Goal: Task Accomplishment & Management: Manage account settings

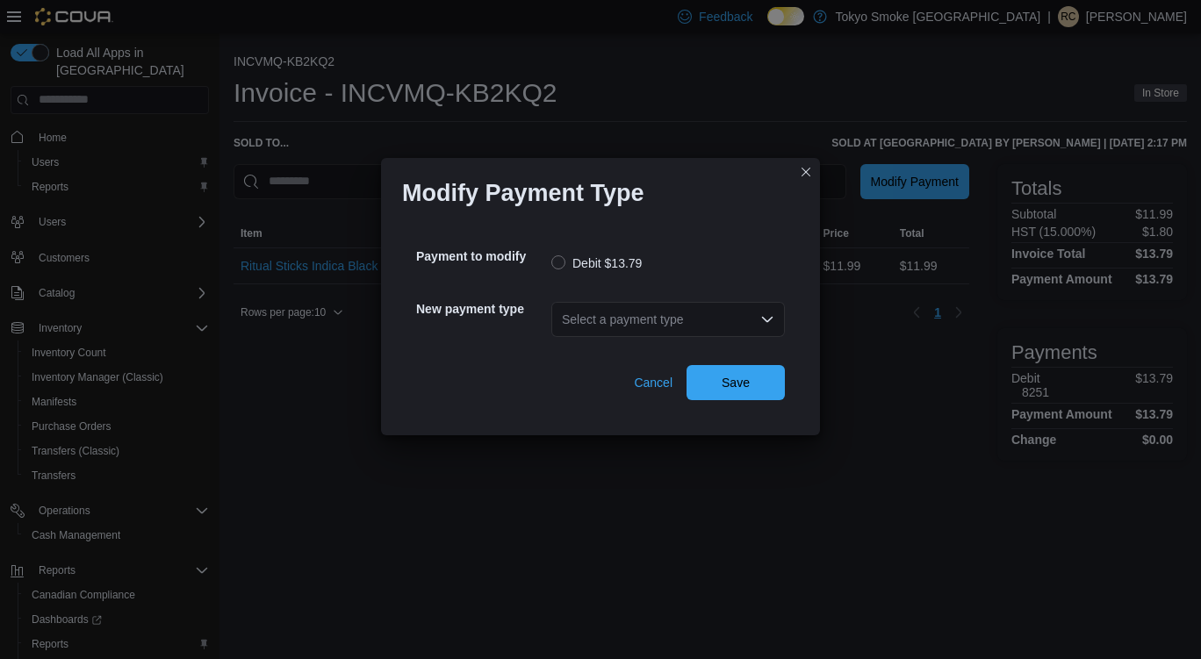
click at [663, 316] on div "Select a payment type" at bounding box center [668, 319] width 234 height 35
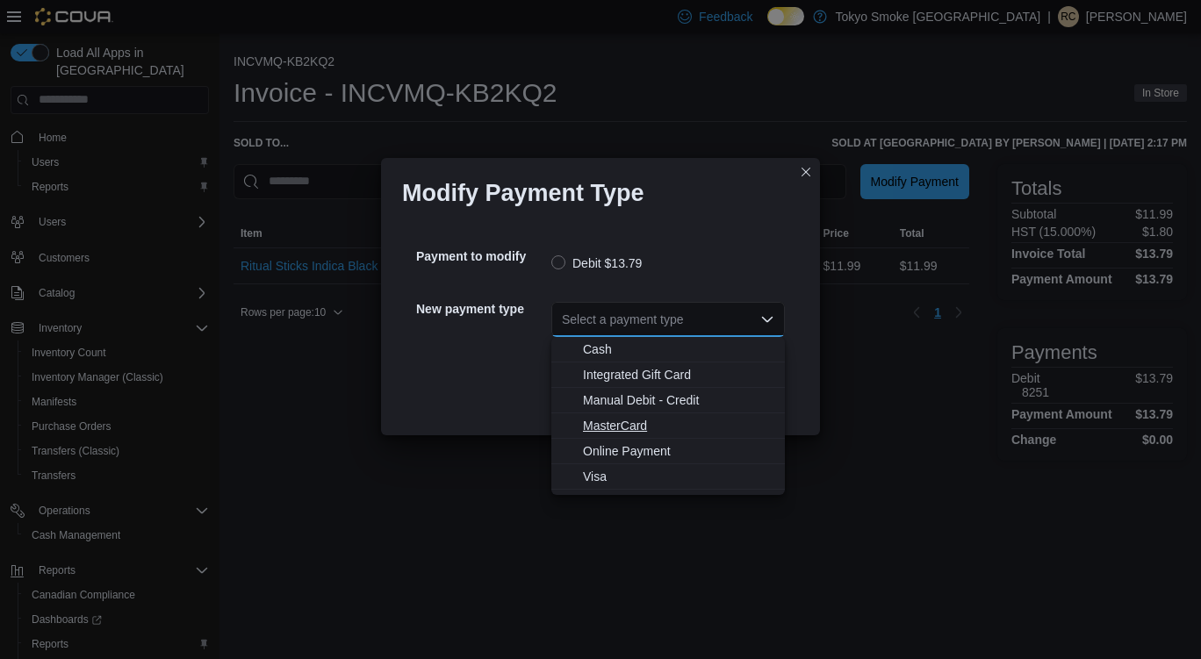
click at [627, 426] on span "MasterCard" at bounding box center [678, 426] width 191 height 18
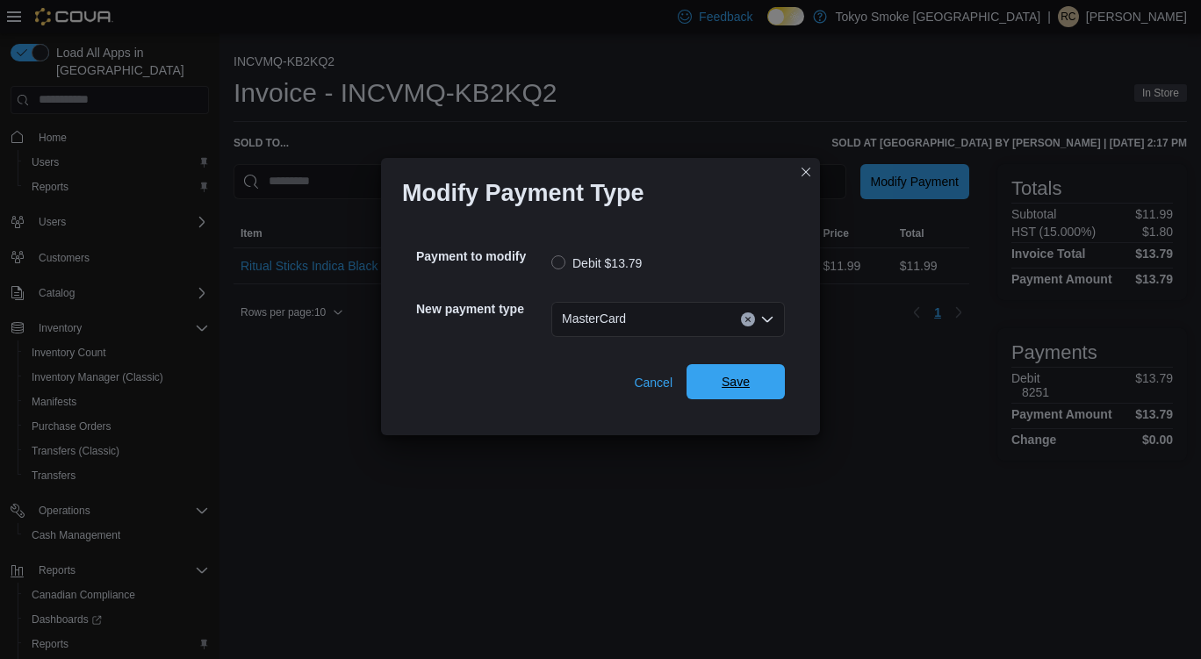
click at [737, 387] on span "Save" at bounding box center [736, 382] width 28 height 18
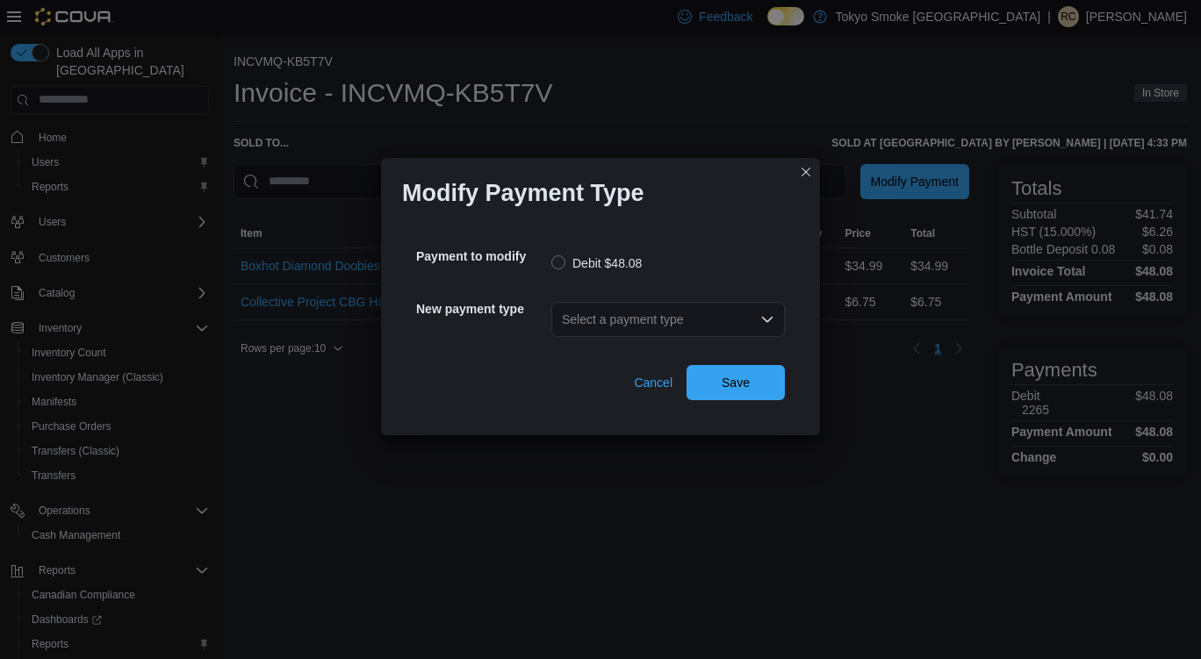
click at [603, 334] on div "Select a payment type" at bounding box center [668, 319] width 234 height 35
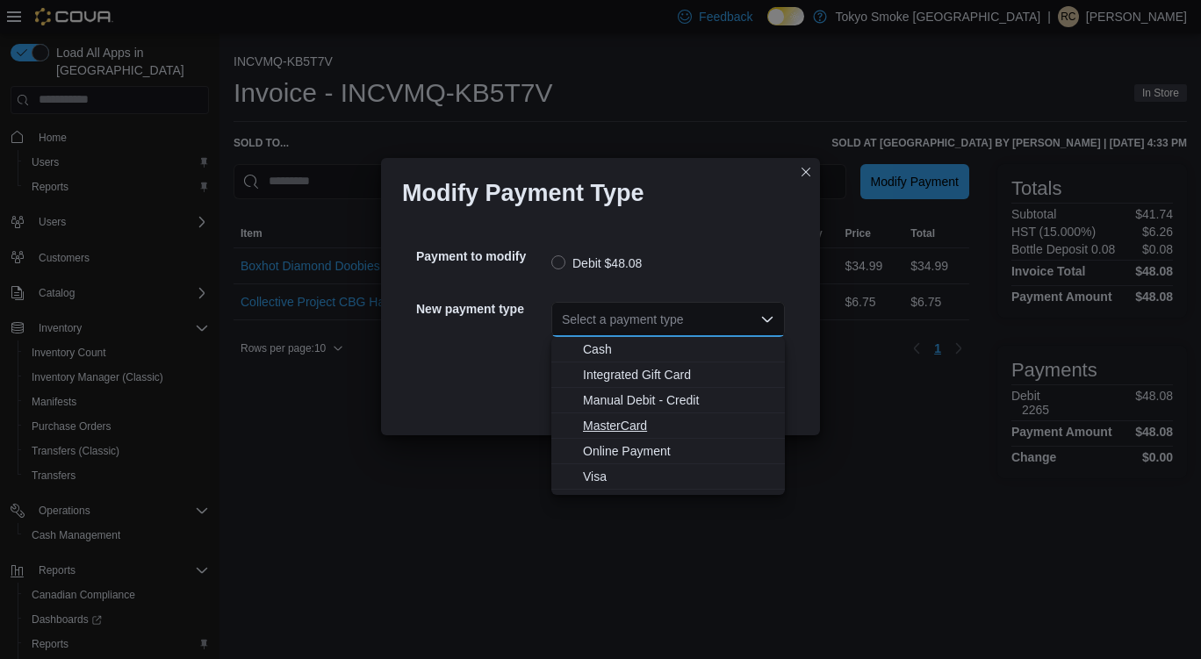
click at [648, 424] on span "MasterCard" at bounding box center [678, 426] width 191 height 18
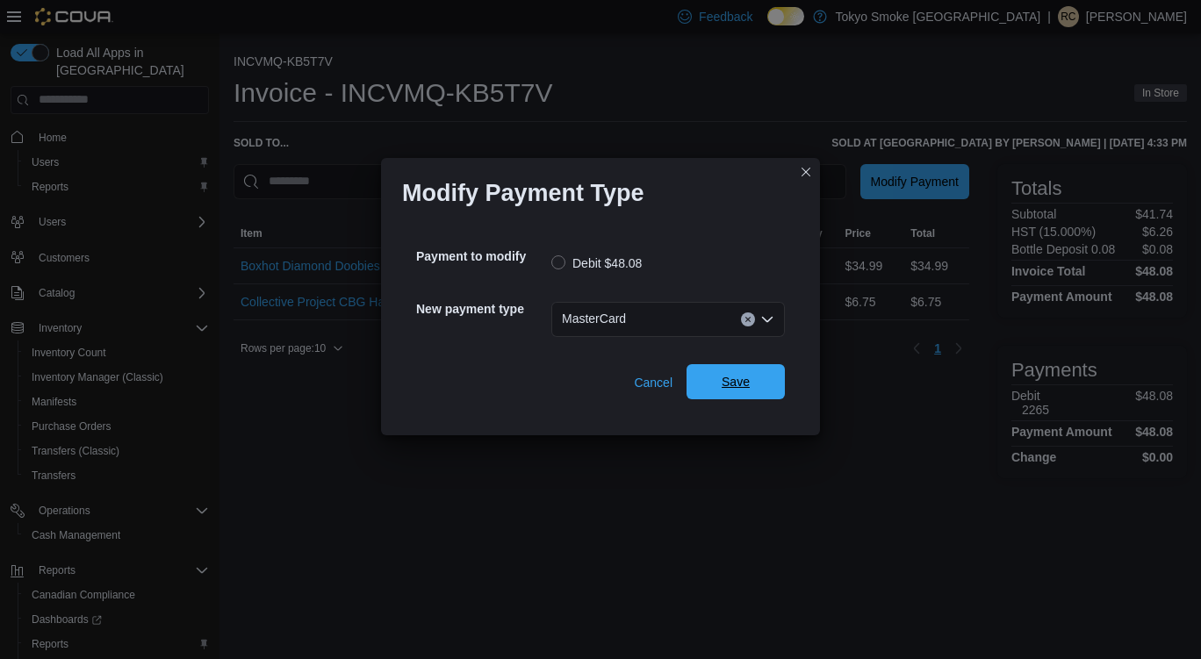
click at [758, 388] on span "Save" at bounding box center [735, 381] width 77 height 35
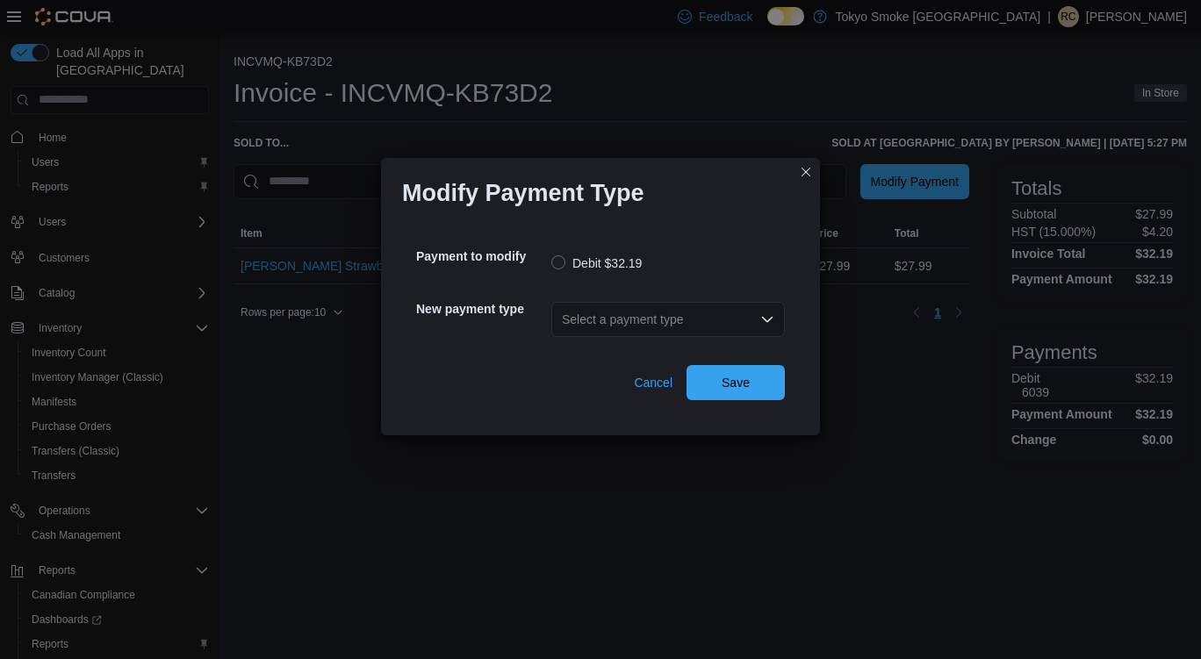
click at [760, 310] on div "Select a payment type" at bounding box center [668, 319] width 234 height 35
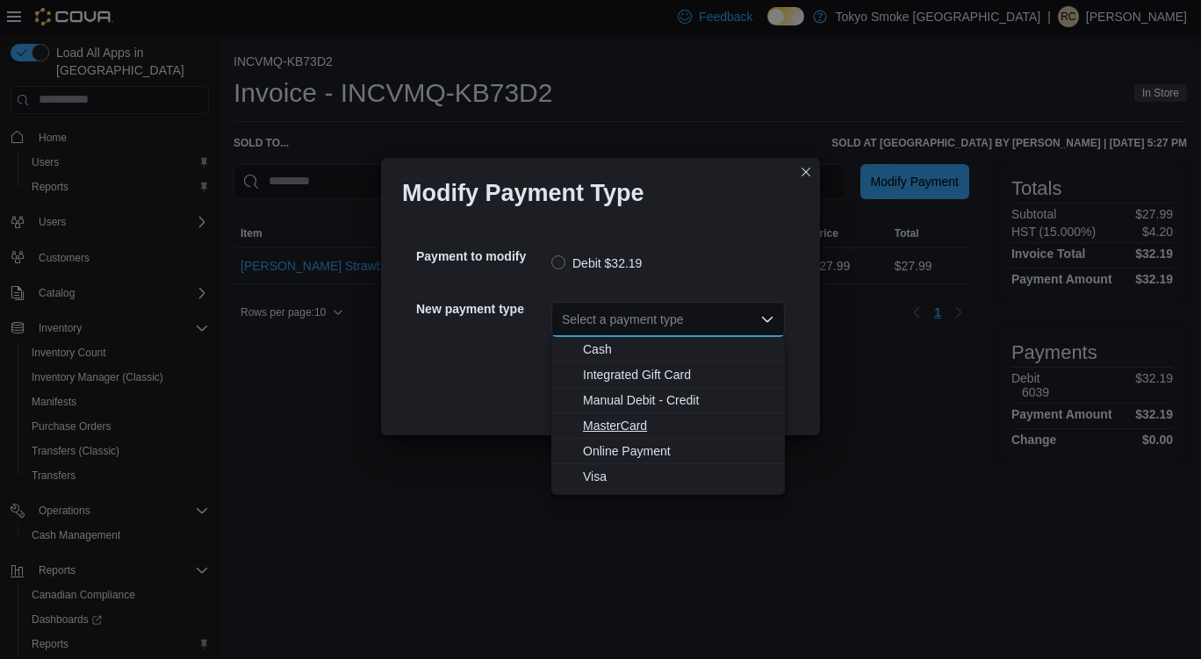
click at [615, 430] on span "MasterCard" at bounding box center [678, 426] width 191 height 18
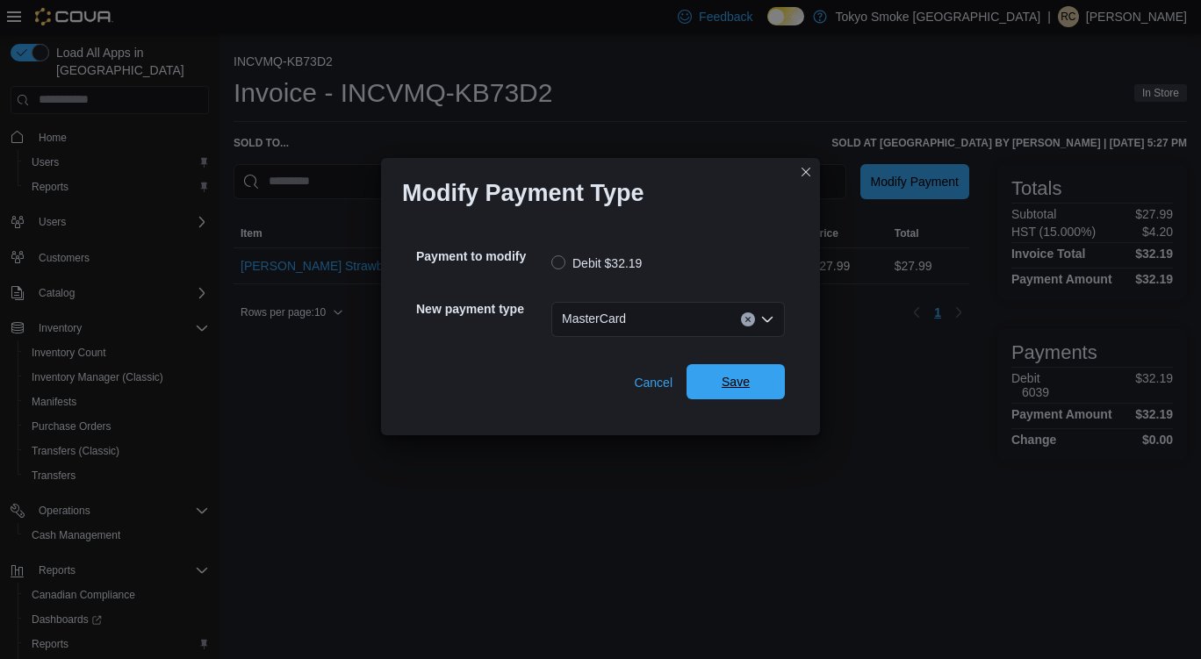
click at [744, 382] on span "Save" at bounding box center [736, 382] width 28 height 18
click at [682, 335] on div "Select a payment type" at bounding box center [668, 319] width 234 height 35
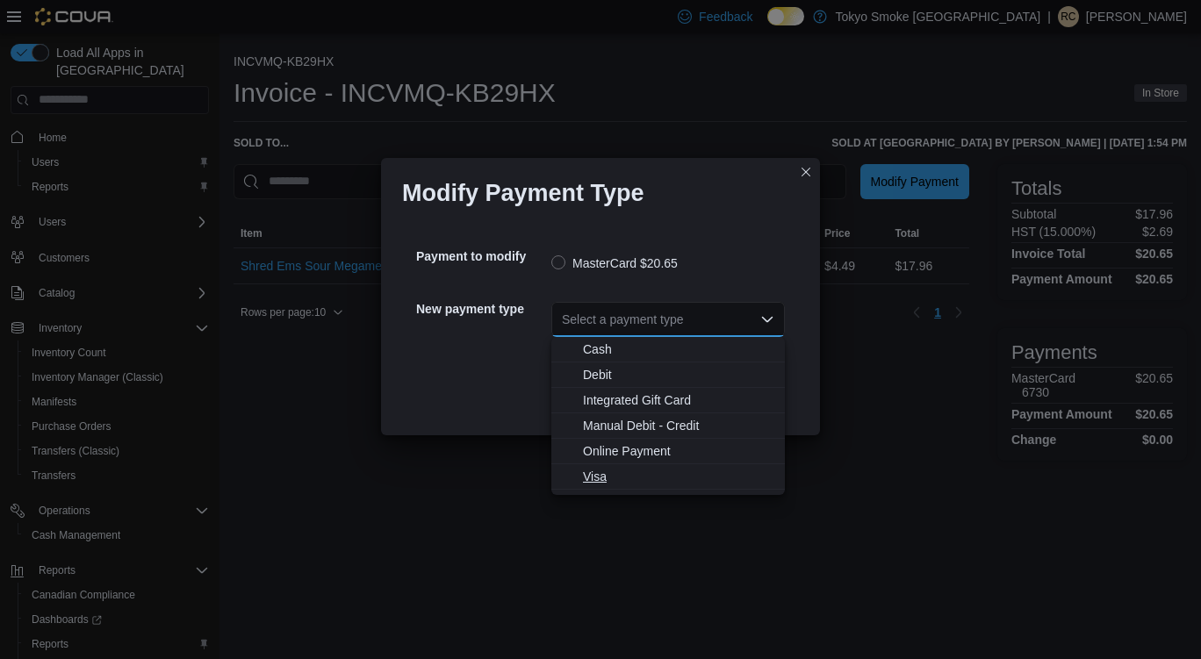
click at [600, 478] on span "Visa" at bounding box center [678, 477] width 191 height 18
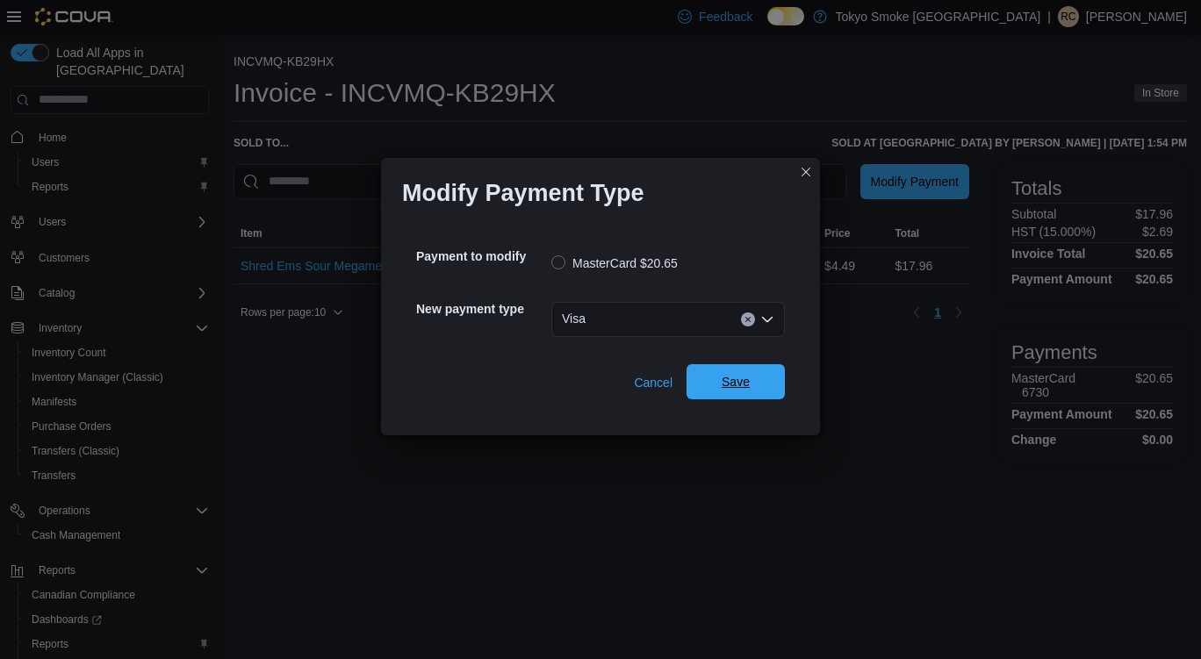
click at [741, 385] on span "Save" at bounding box center [736, 382] width 28 height 18
click at [717, 320] on div "Select a payment type" at bounding box center [668, 319] width 234 height 35
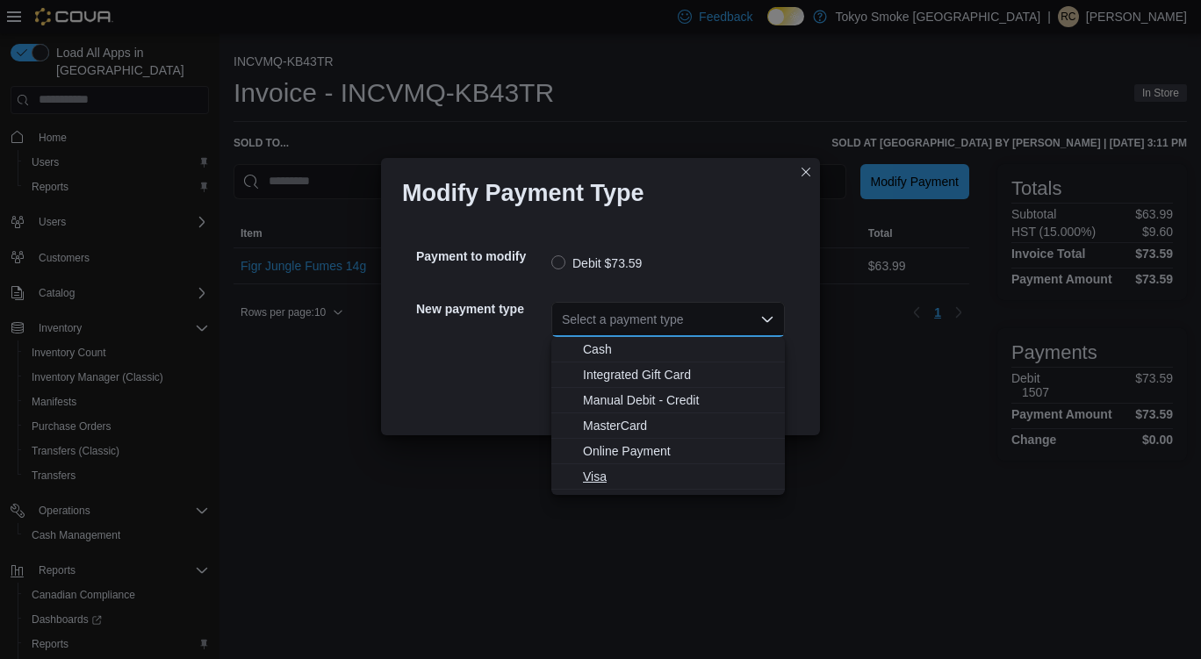
click at [629, 477] on span "Visa" at bounding box center [678, 477] width 191 height 18
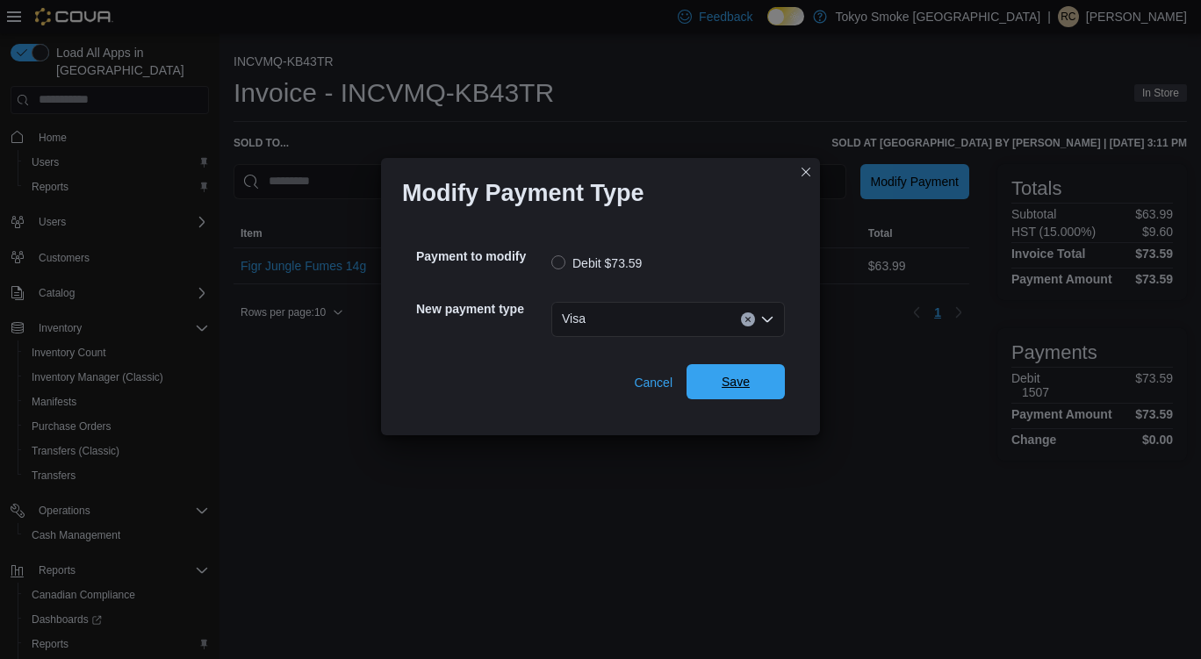
click at [748, 392] on span "Save" at bounding box center [735, 381] width 77 height 35
click at [674, 330] on div "Select a payment type" at bounding box center [668, 319] width 234 height 35
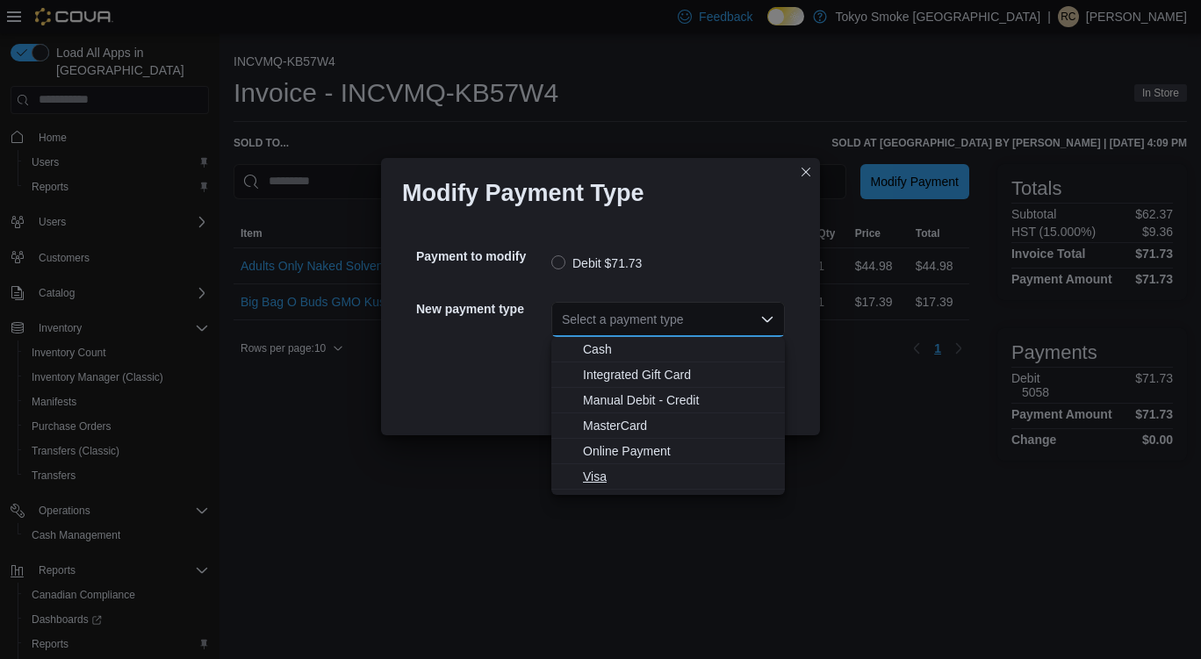
click at [616, 479] on span "Visa" at bounding box center [678, 477] width 191 height 18
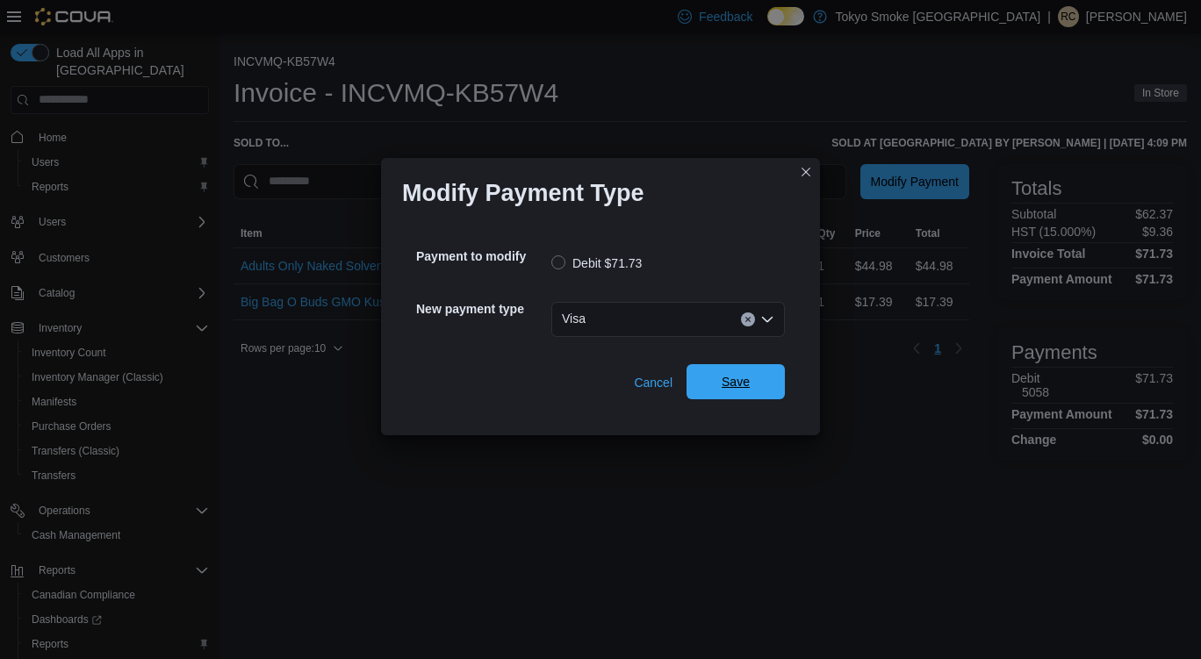
click at [760, 381] on span "Save" at bounding box center [735, 381] width 77 height 35
click at [700, 313] on div "Select a payment type" at bounding box center [668, 319] width 234 height 35
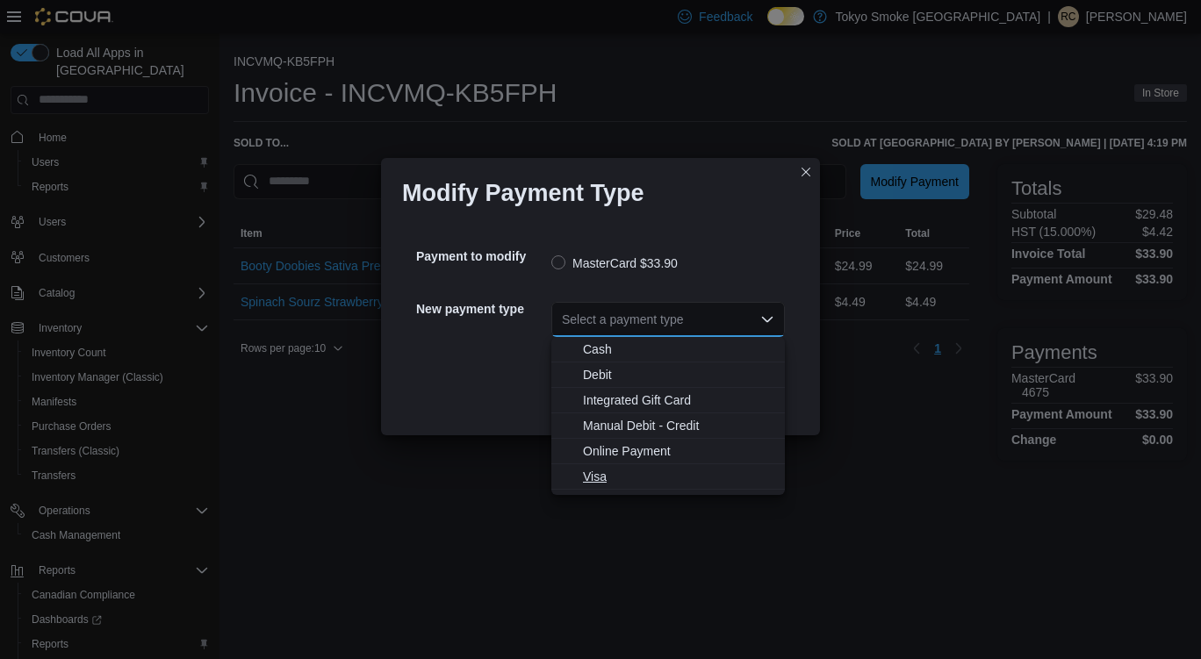
click at [613, 476] on span "Visa" at bounding box center [678, 477] width 191 height 18
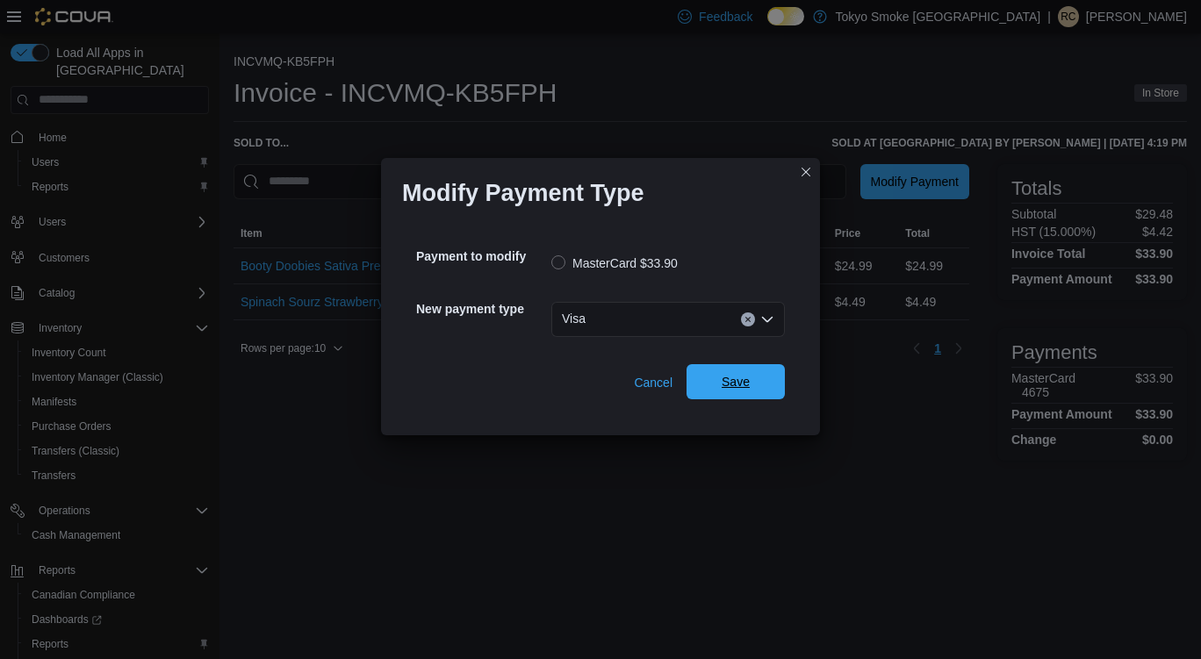
click at [765, 374] on span "Save" at bounding box center [735, 381] width 77 height 35
click at [655, 331] on div "Select a payment type" at bounding box center [668, 319] width 234 height 35
click at [672, 326] on div "Select a payment type" at bounding box center [668, 319] width 234 height 35
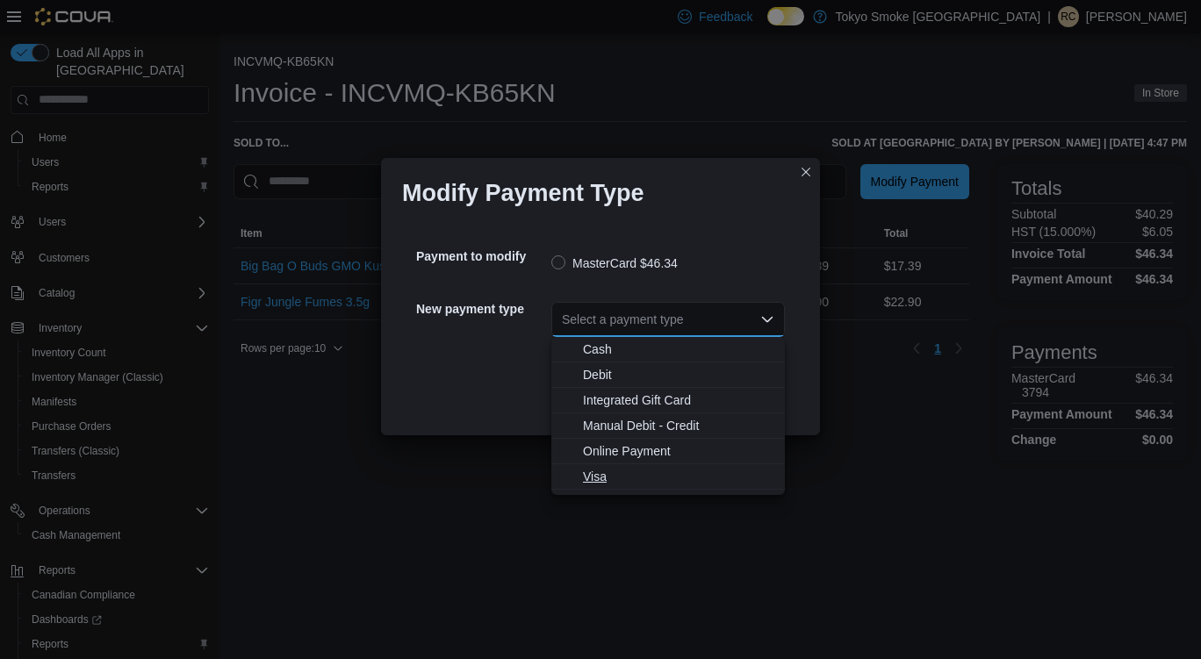
click at [599, 473] on span "Visa" at bounding box center [678, 477] width 191 height 18
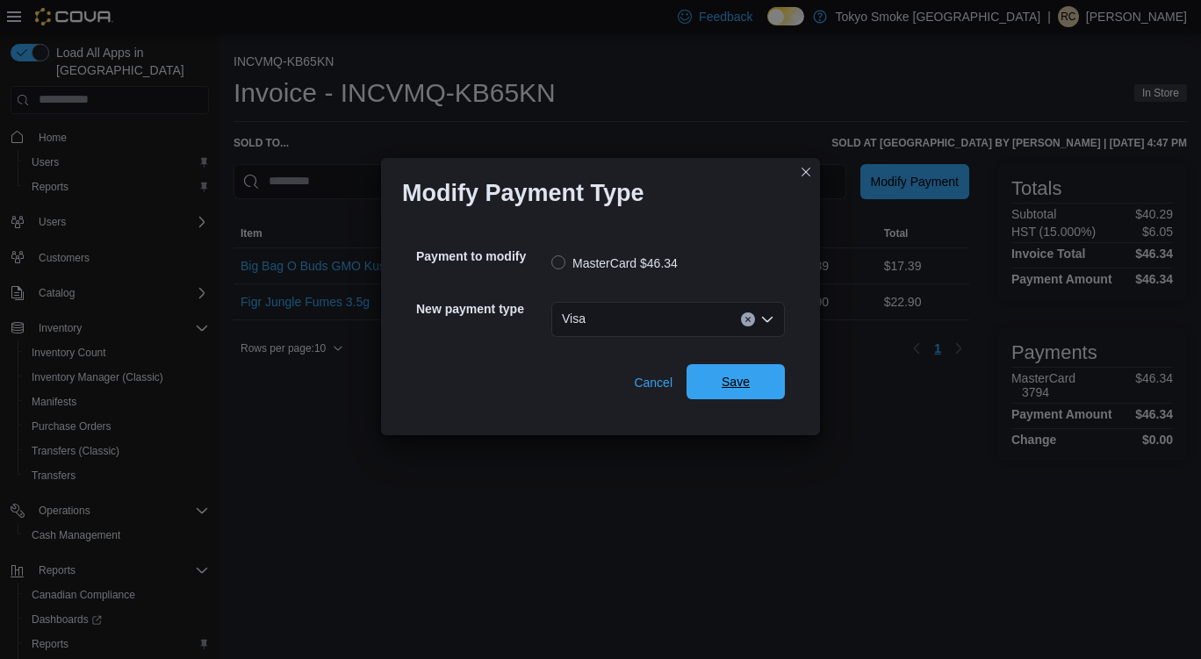
click at [774, 386] on button "Save" at bounding box center [736, 381] width 98 height 35
click at [762, 321] on icon "Open list of options" at bounding box center [767, 320] width 14 height 14
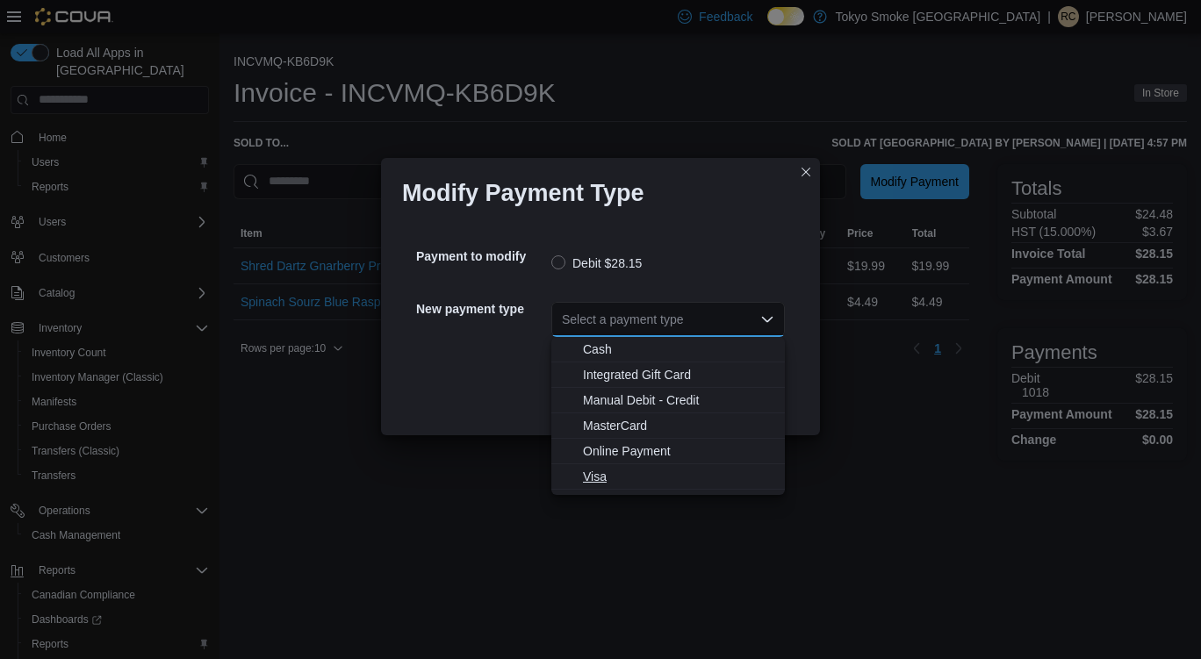
click at [590, 483] on span "Visa" at bounding box center [678, 477] width 191 height 18
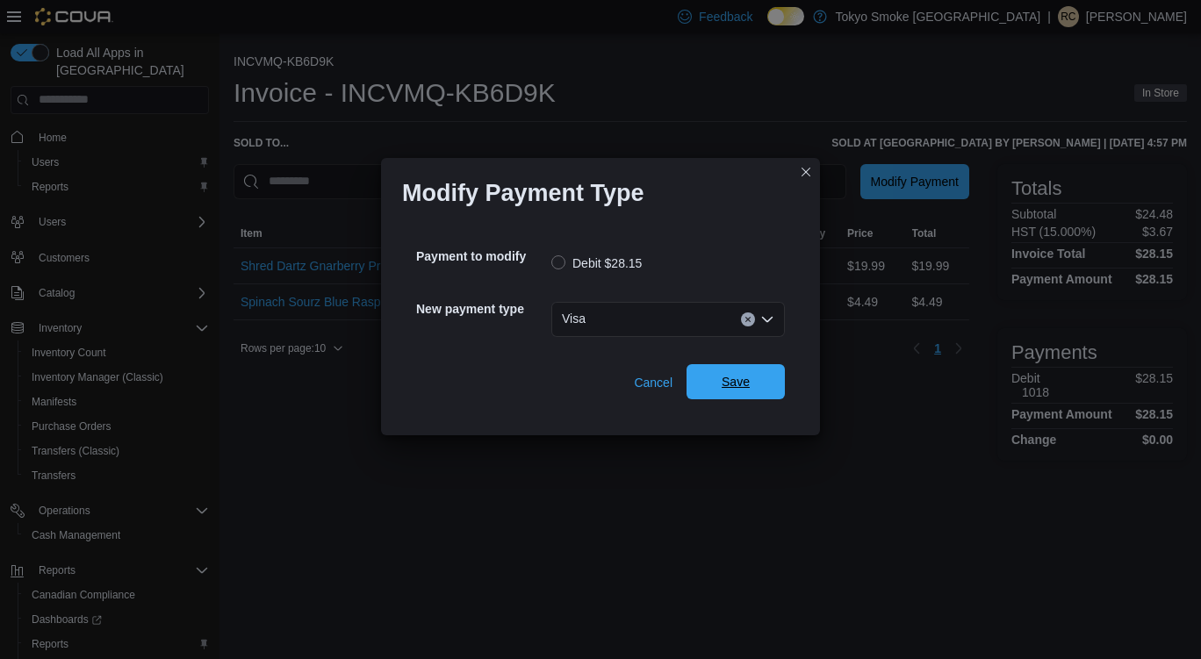
click at [741, 371] on span "Save" at bounding box center [735, 381] width 77 height 35
click at [673, 320] on div "Select a payment type" at bounding box center [668, 319] width 234 height 35
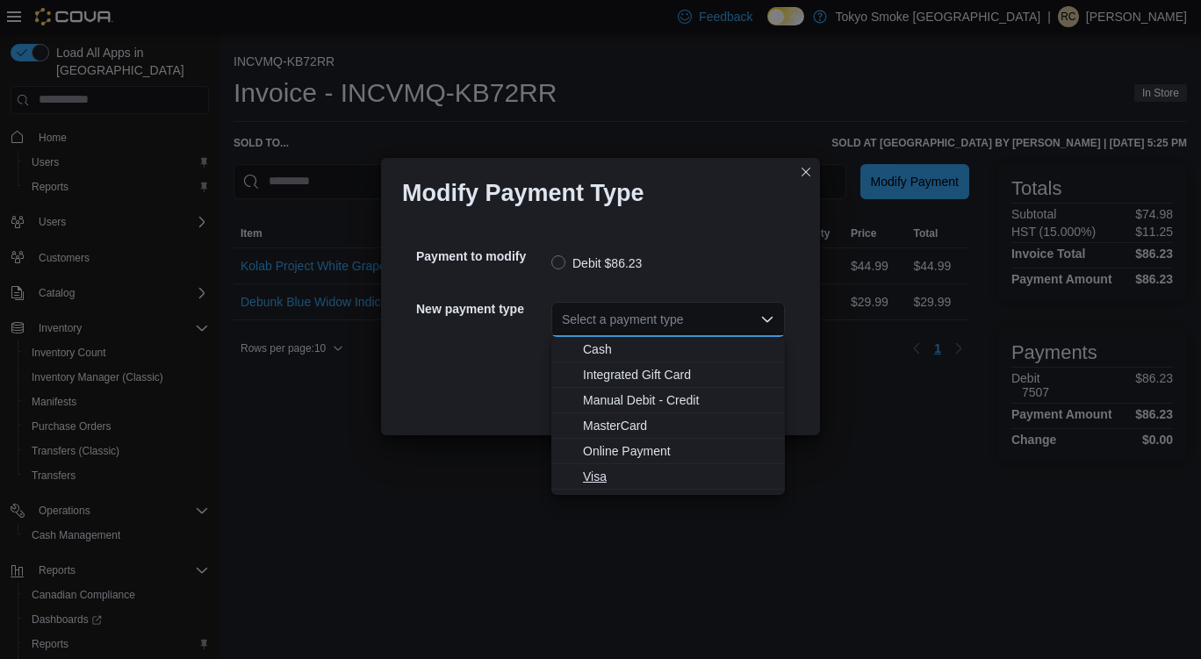
click at [615, 482] on span "Visa" at bounding box center [678, 477] width 191 height 18
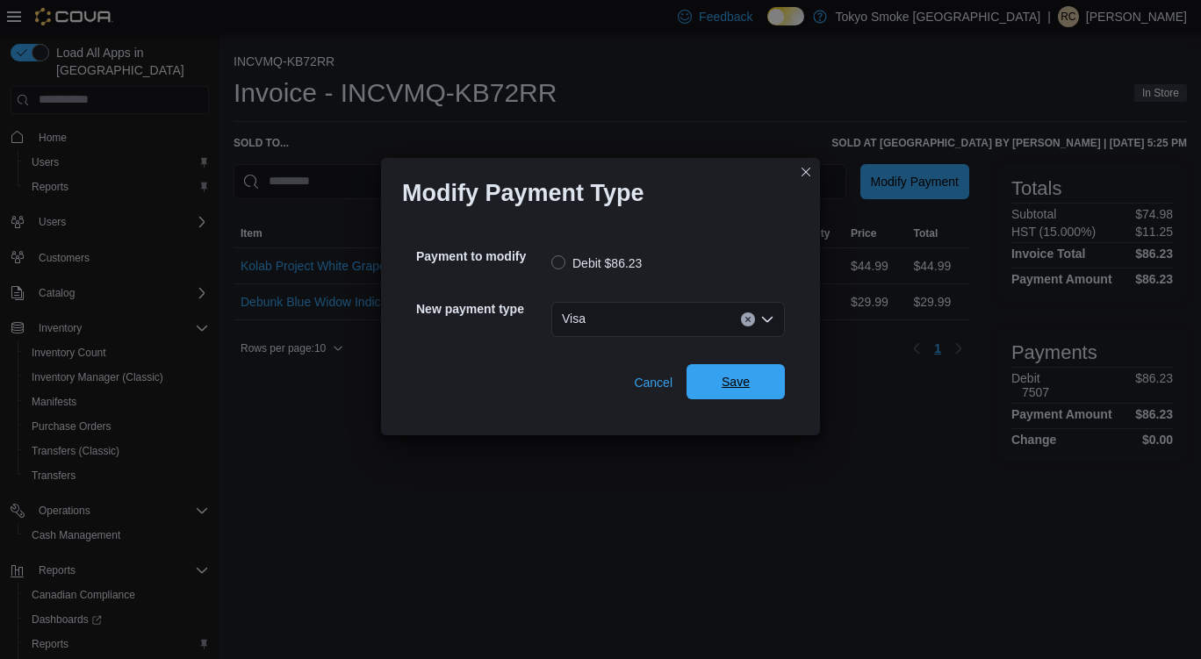
click at [738, 389] on span "Save" at bounding box center [736, 382] width 28 height 18
click at [701, 320] on div "Select a payment type" at bounding box center [668, 319] width 234 height 35
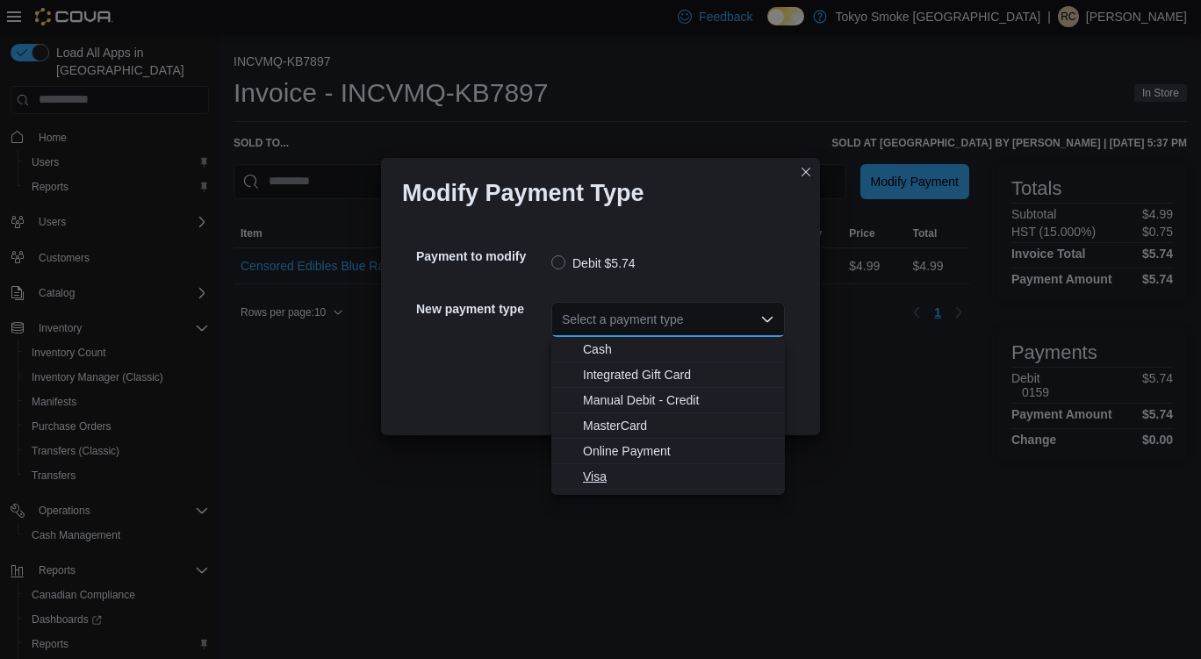
click at [617, 478] on span "Visa" at bounding box center [678, 477] width 191 height 18
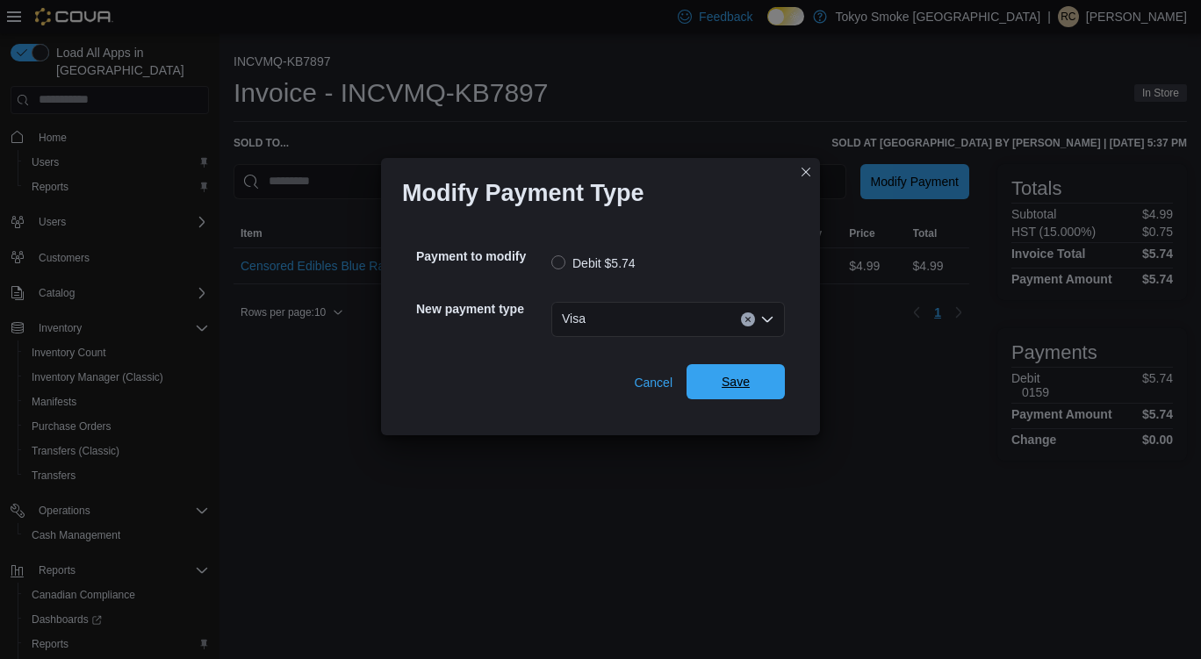
click at [757, 382] on span "Save" at bounding box center [735, 381] width 77 height 35
click at [682, 313] on div "Select a payment type" at bounding box center [668, 319] width 234 height 35
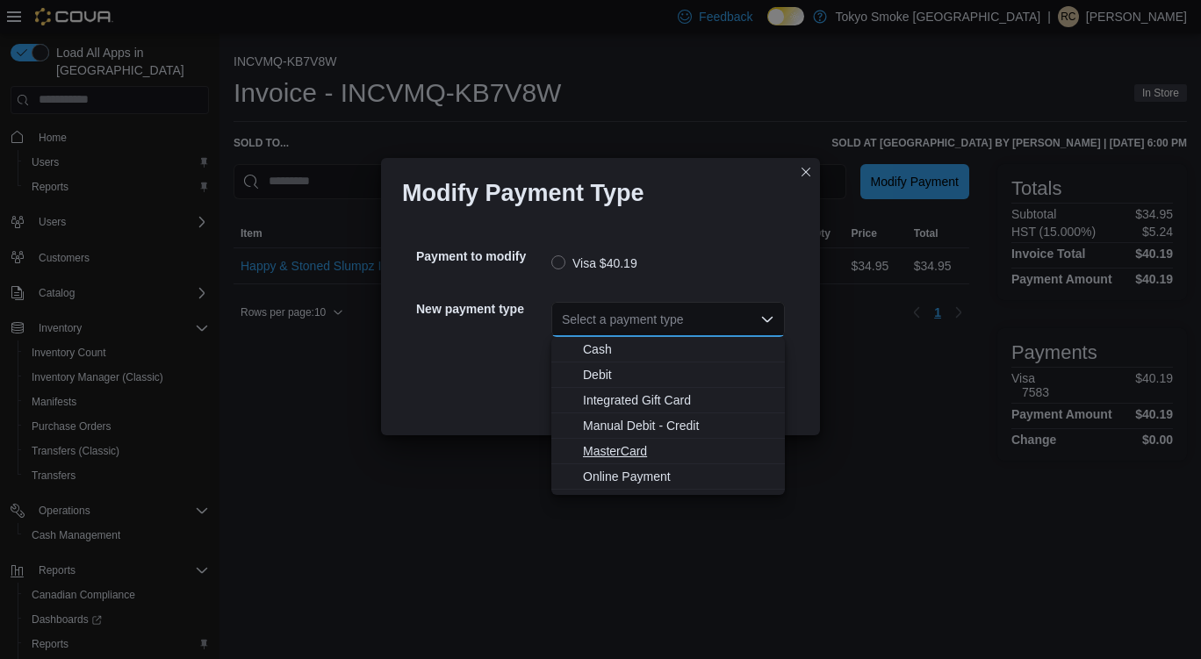
click at [624, 442] on span "MasterCard" at bounding box center [678, 451] width 191 height 18
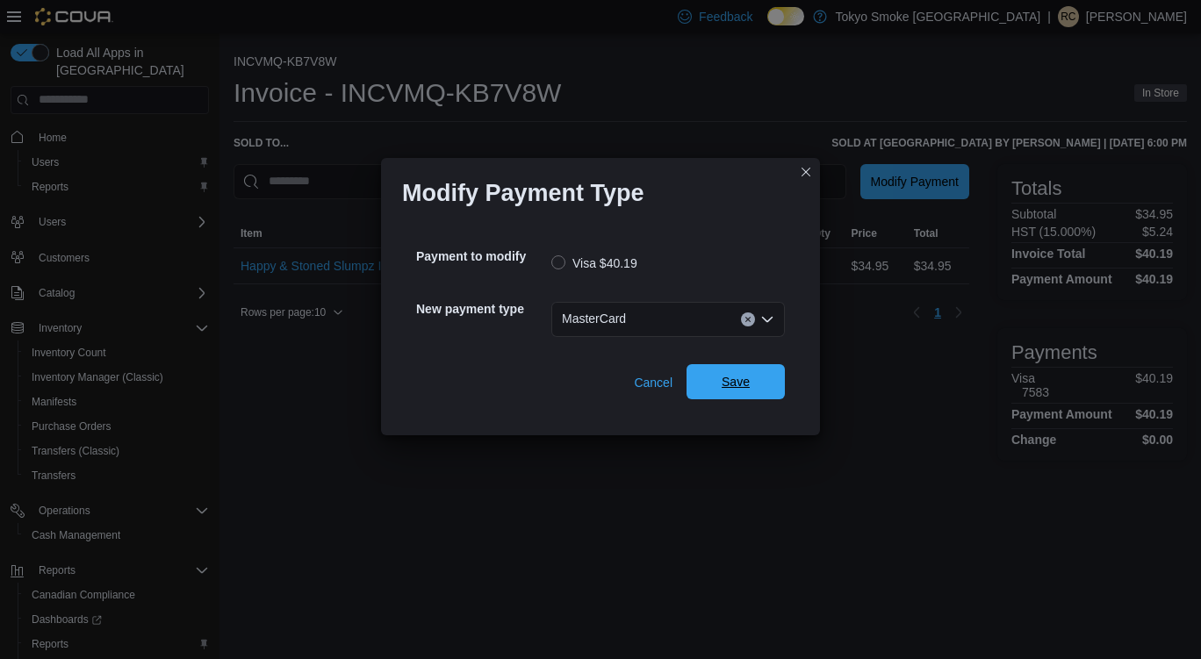
click at [744, 387] on span "Save" at bounding box center [736, 382] width 28 height 18
click at [754, 327] on div "Select a payment type" at bounding box center [668, 319] width 234 height 35
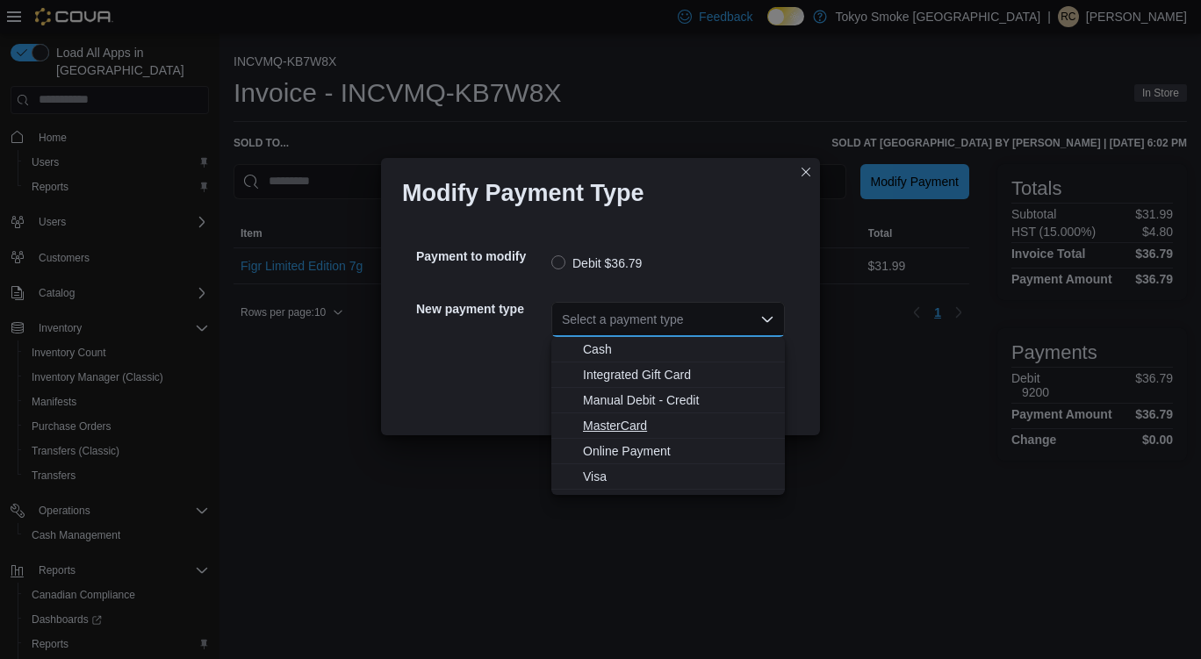
click at [629, 426] on span "MasterCard" at bounding box center [678, 426] width 191 height 18
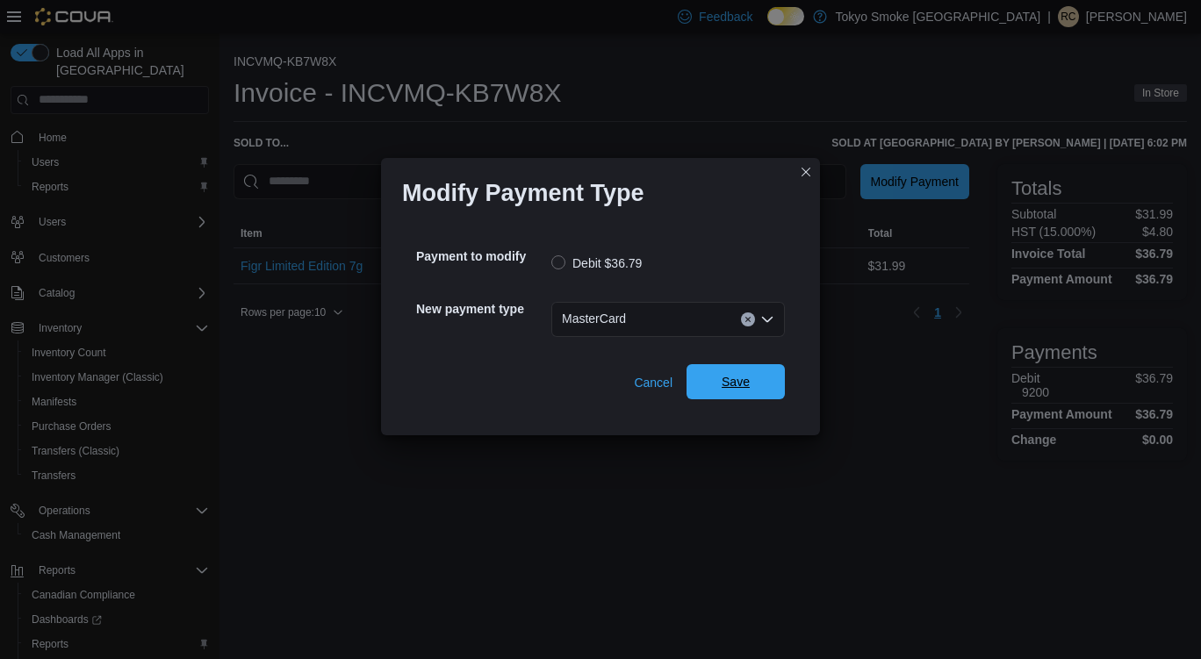
click at [755, 386] on span "Save" at bounding box center [735, 381] width 77 height 35
